Goal: Contribute content

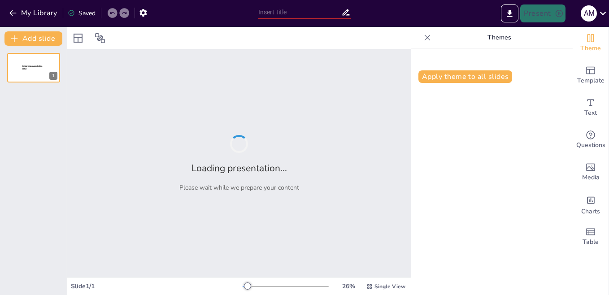
type input "New Sendsteps"
type input "Descubriendo el Mundo Invisible: El Microscopio y su Rol en la Vida"
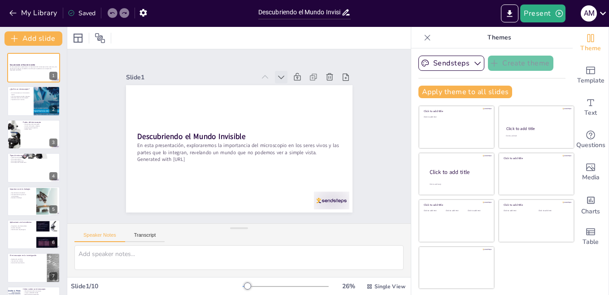
click at [305, 137] on icon at bounding box center [311, 143] width 12 height 12
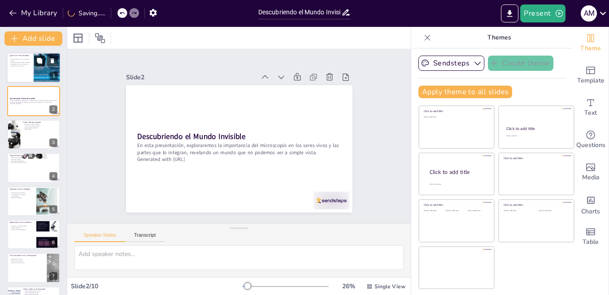
click at [43, 62] on icon at bounding box center [39, 61] width 6 height 6
type textarea "Un microscopio es un instrumento fundamental en la ciencia, diseñado para obser…"
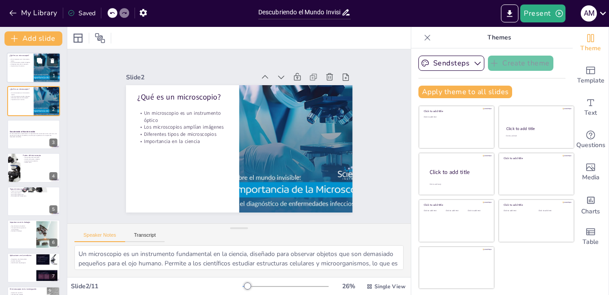
click at [19, 65] on p "Diferentes tipos de microscopios" at bounding box center [20, 65] width 22 height 2
click at [23, 137] on p "Generated with [URL]" at bounding box center [33, 137] width 48 height 2
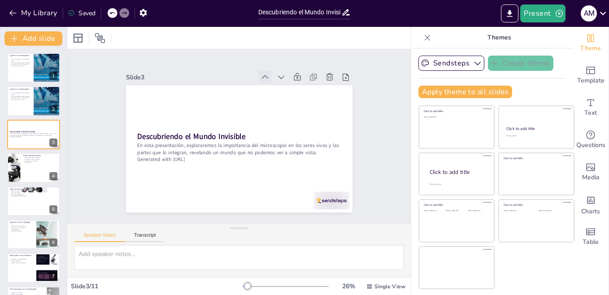
click at [245, 195] on icon at bounding box center [239, 201] width 12 height 12
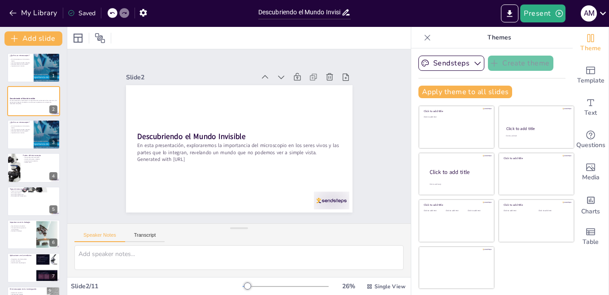
click at [272, 78] on icon at bounding box center [277, 83] width 11 height 11
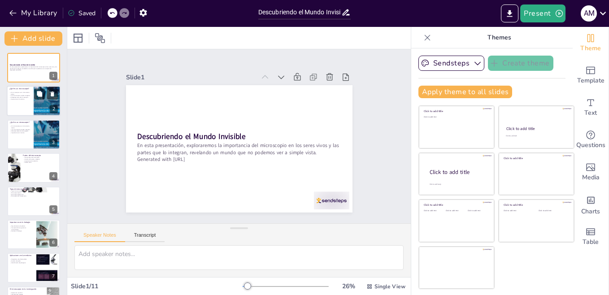
click at [30, 98] on p "Diferentes tipos de microscopios" at bounding box center [20, 98] width 22 height 2
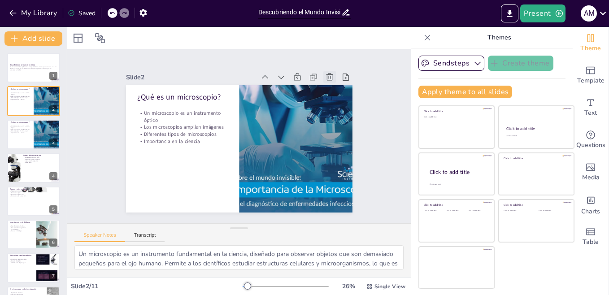
click at [273, 38] on icon at bounding box center [266, 31] width 13 height 13
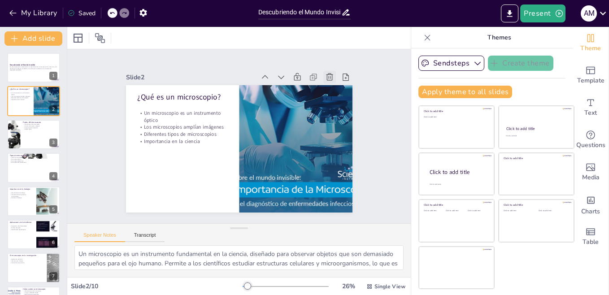
click at [251, 238] on icon at bounding box center [245, 244] width 12 height 12
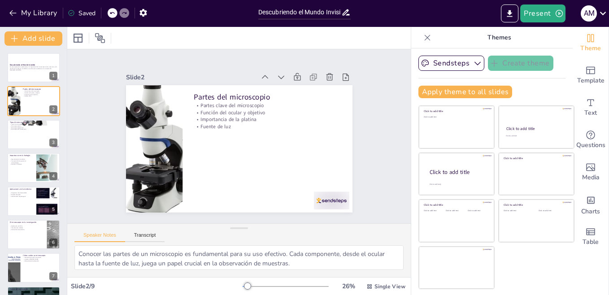
click at [112, 13] on icon at bounding box center [111, 12] width 5 height 5
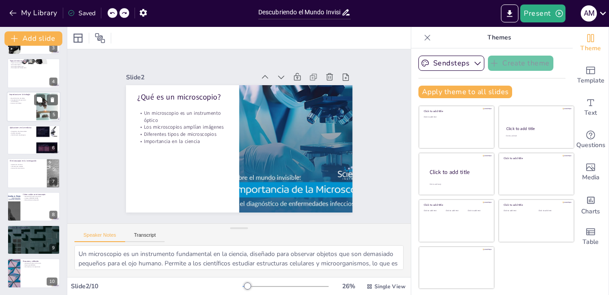
scroll to position [95, 0]
click at [19, 63] on p "Microscopio óptico" at bounding box center [33, 64] width 48 height 2
type textarea "Es esencial conocer los diferentes tipos de microscopios, ya que cada uno tiene…"
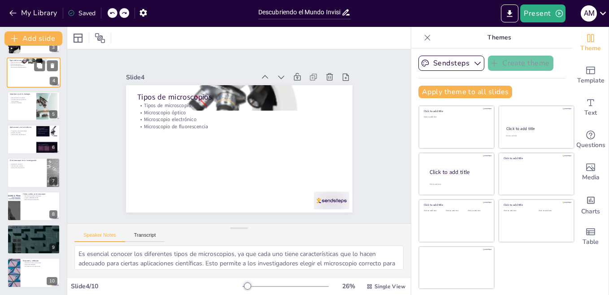
scroll to position [0, 0]
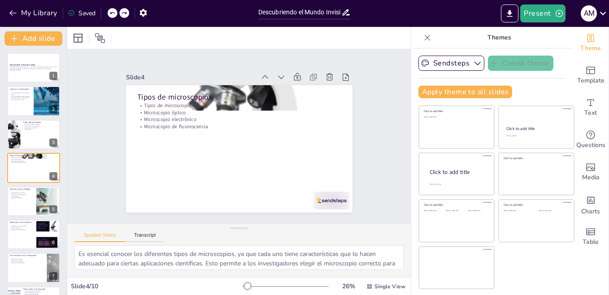
click at [83, 11] on div "Saved" at bounding box center [82, 13] width 28 height 9
click at [540, 14] on button "Present" at bounding box center [542, 13] width 45 height 18
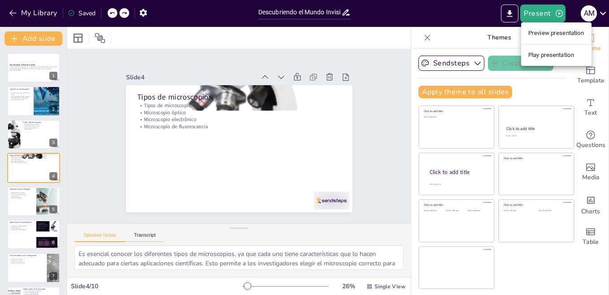
click at [540, 31] on li "Preview presentation" at bounding box center [556, 33] width 70 height 14
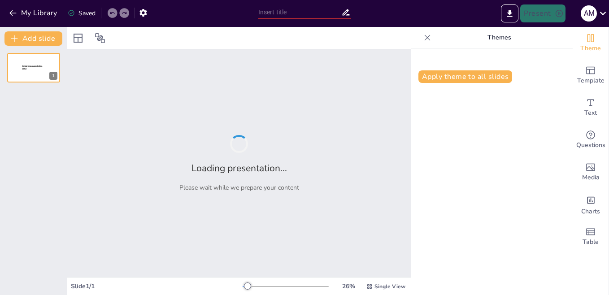
type input "Descubriendo el Mundo Invisible: El Microscopio y su Rol en la Vida"
